Goal: Transaction & Acquisition: Obtain resource

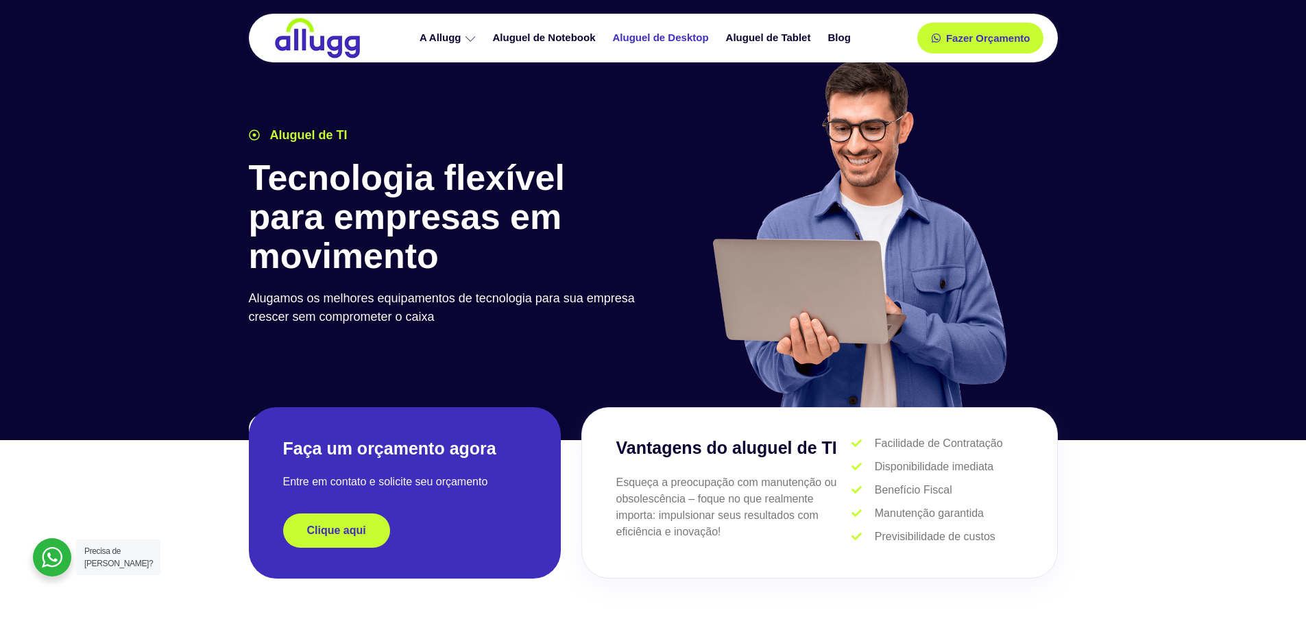
click at [661, 42] on link "Aluguel de Desktop" at bounding box center [662, 38] width 113 height 24
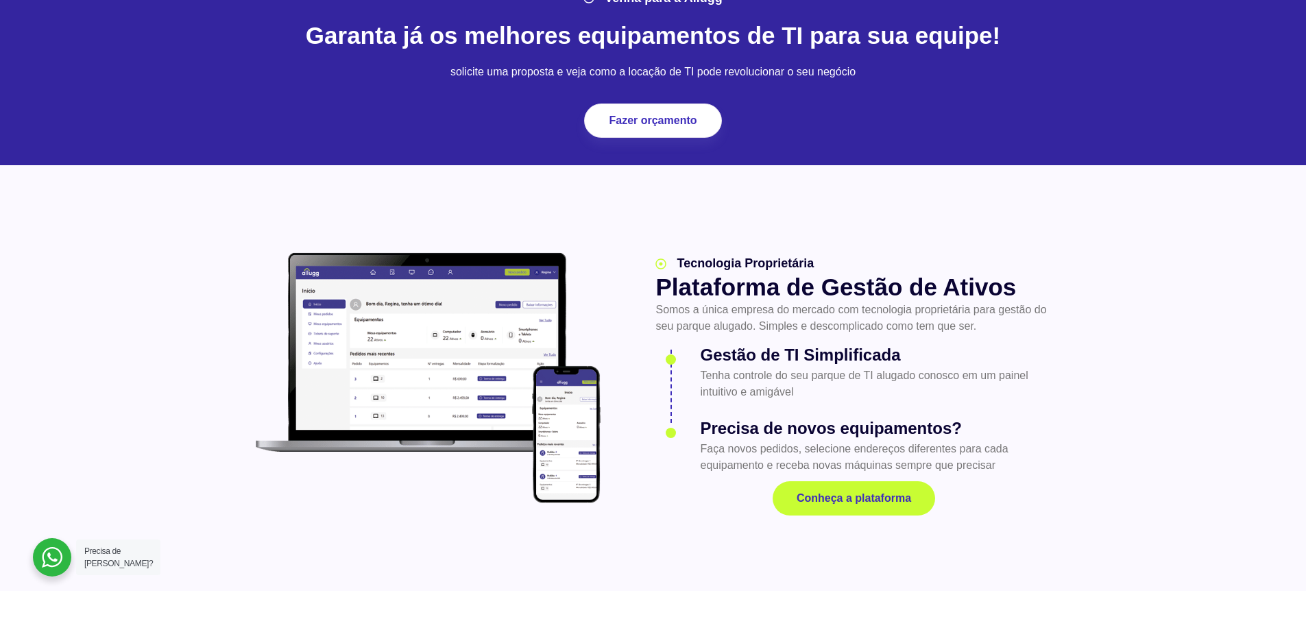
scroll to position [1577, 0]
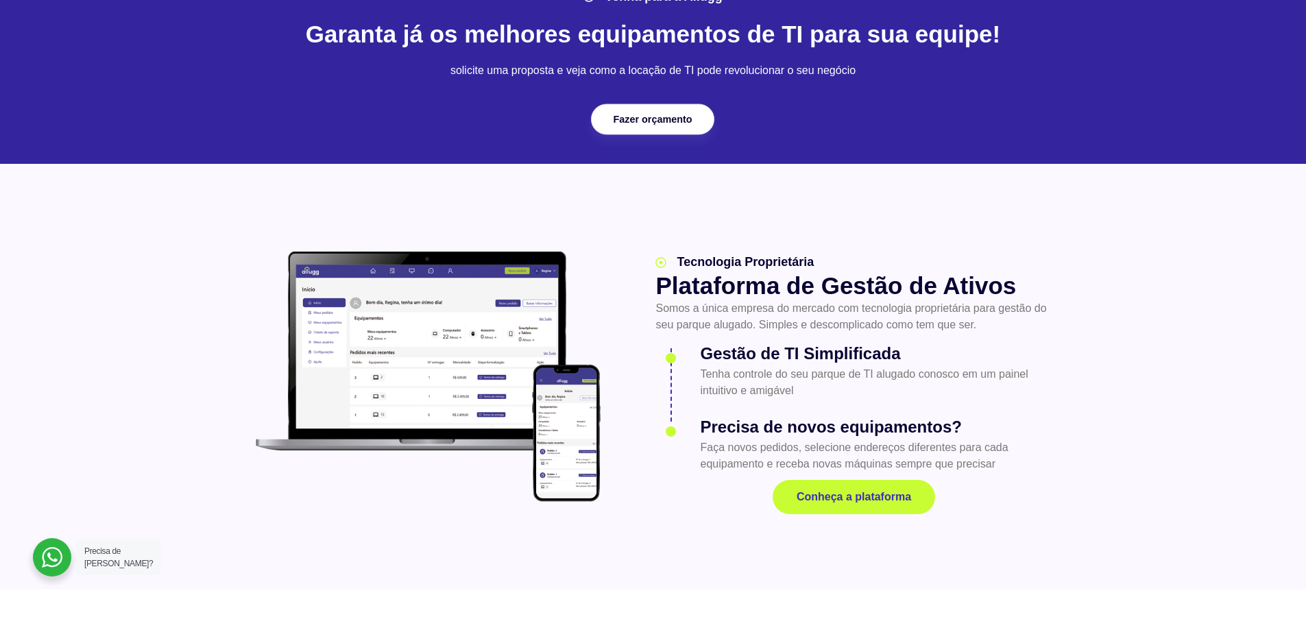
click at [671, 121] on span "Fazer orçamento" at bounding box center [652, 119] width 79 height 10
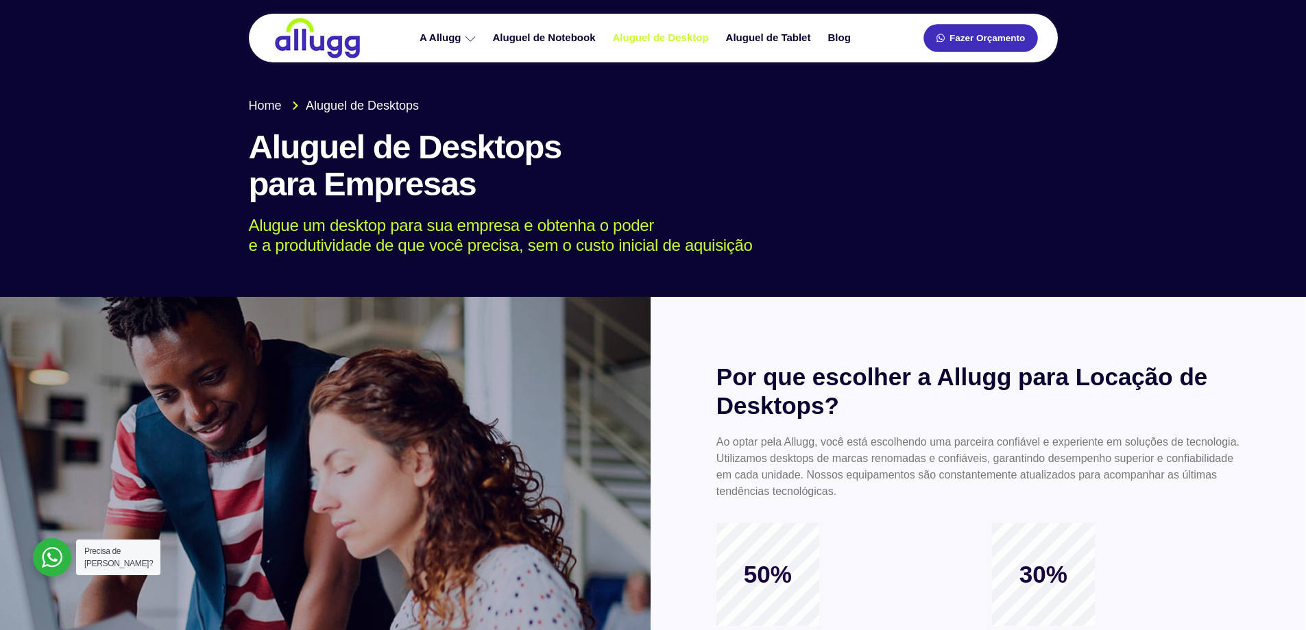
click at [980, 42] on span "Fazer Orçamento" at bounding box center [986, 39] width 75 height 10
click at [474, 193] on h1 "Aluguel de Desktops para Empresas" at bounding box center [653, 166] width 809 height 74
click at [271, 223] on p "Alugue um desktop para sua empresa e obtenha o poder e a produtividade de que v…" at bounding box center [643, 236] width 789 height 40
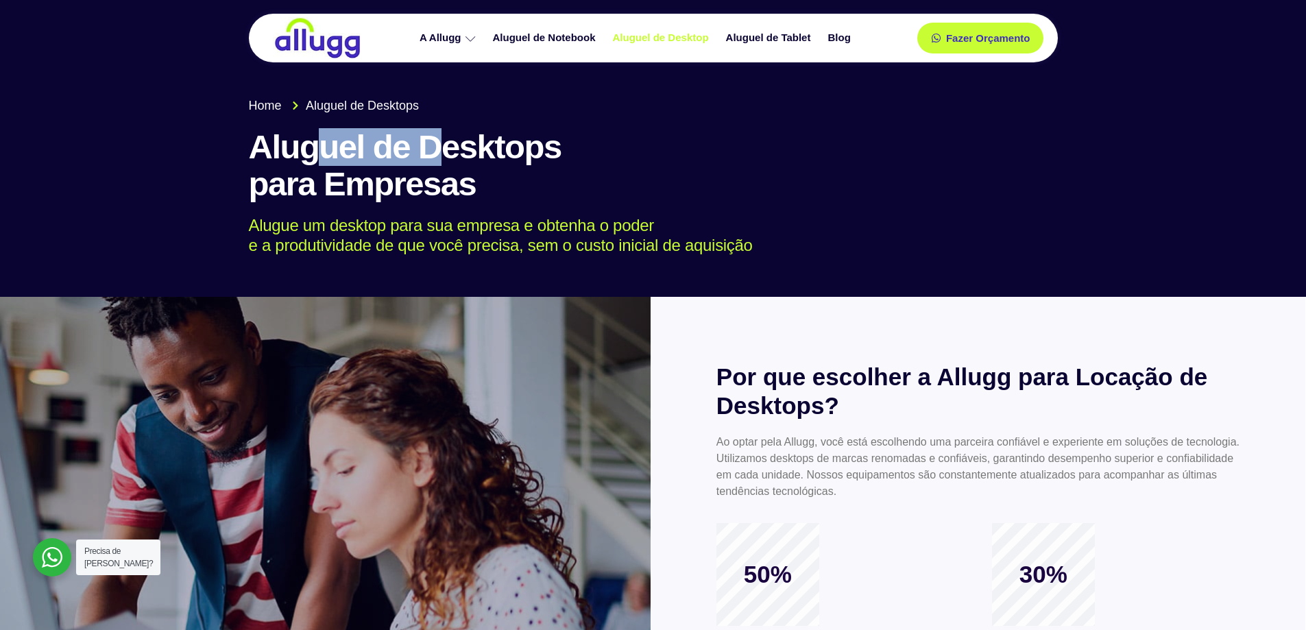
drag, startPoint x: 327, startPoint y: 154, endPoint x: 449, endPoint y: 153, distance: 122.0
click at [449, 152] on h1 "Aluguel de Desktops para Empresas" at bounding box center [653, 166] width 809 height 74
drag, startPoint x: 284, startPoint y: 194, endPoint x: 385, endPoint y: 193, distance: 100.1
click at [385, 193] on h1 "Aluguel de Desktops para Empresas" at bounding box center [653, 166] width 809 height 74
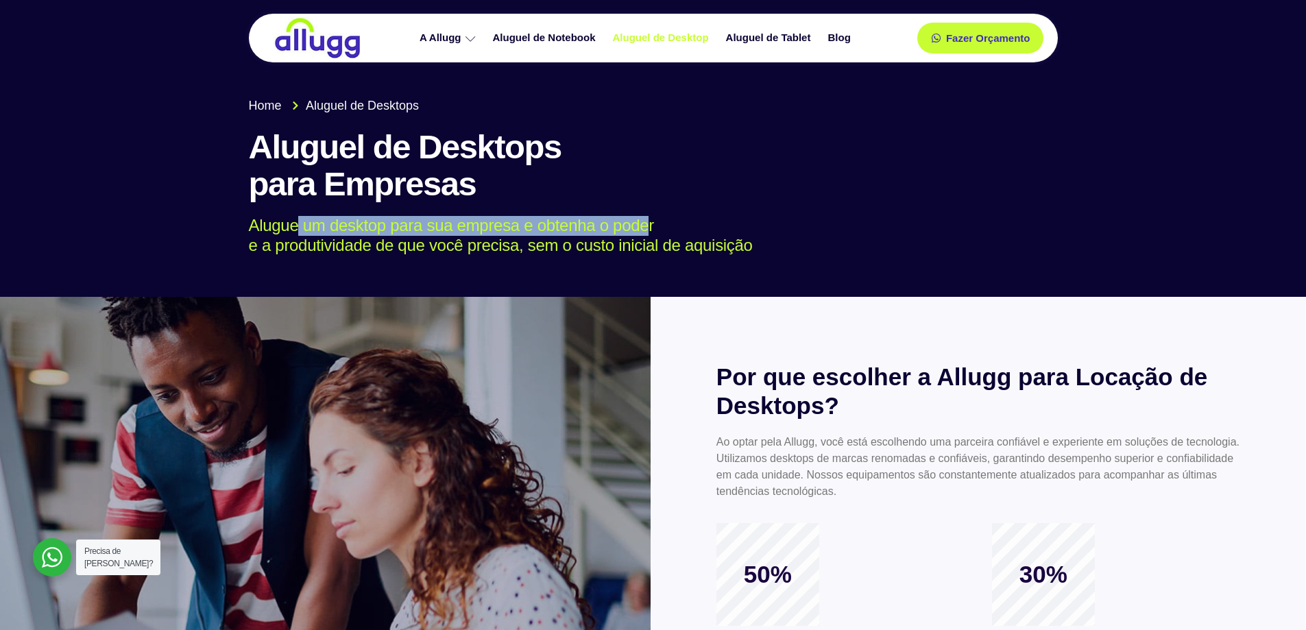
drag, startPoint x: 298, startPoint y: 217, endPoint x: 648, endPoint y: 216, distance: 350.3
click at [648, 216] on p "Alugue um desktop para sua empresa e obtenha o poder e a produtividade de que v…" at bounding box center [643, 236] width 789 height 40
click at [580, 222] on p "Alugue um desktop para sua empresa e obtenha o poder e a produtividade de que v…" at bounding box center [643, 236] width 789 height 40
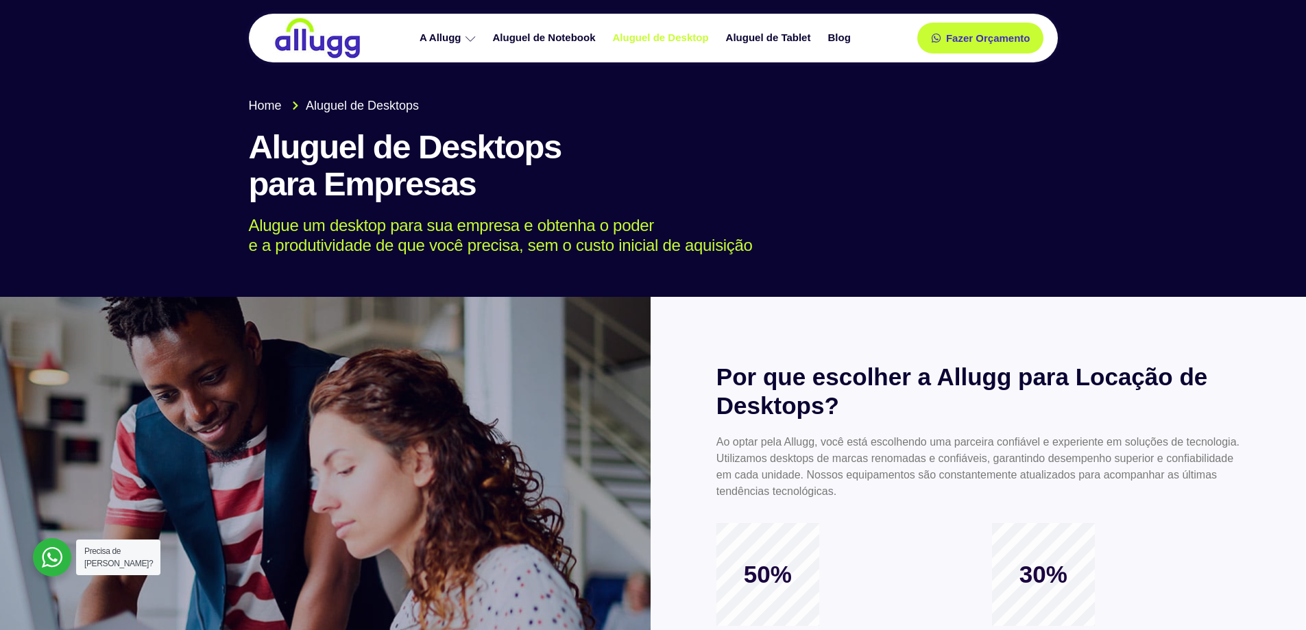
drag, startPoint x: 359, startPoint y: 248, endPoint x: 776, endPoint y: 248, distance: 416.8
click at [776, 248] on p "Alugue um desktop para sua empresa e obtenha o poder e a produtividade de que v…" at bounding box center [643, 236] width 789 height 40
click at [627, 252] on p "Alugue um desktop para sua empresa e obtenha o poder e a produtividade de que v…" at bounding box center [643, 236] width 789 height 40
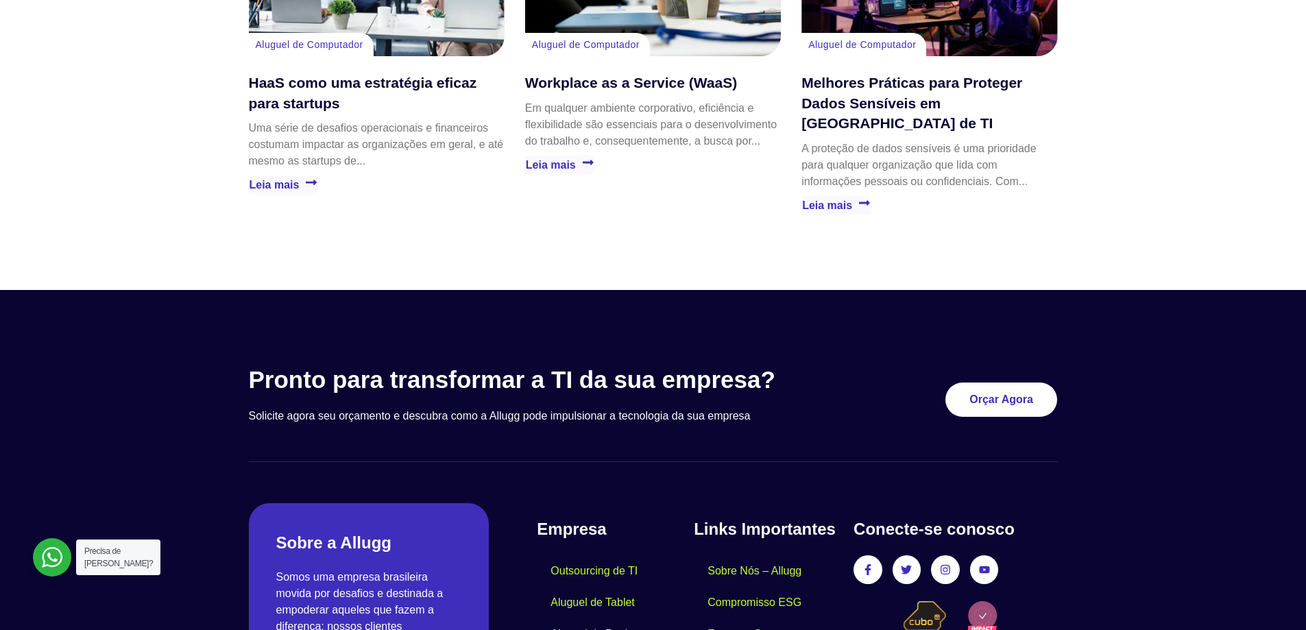
scroll to position [2879, 0]
